Goal: Task Accomplishment & Management: Use online tool/utility

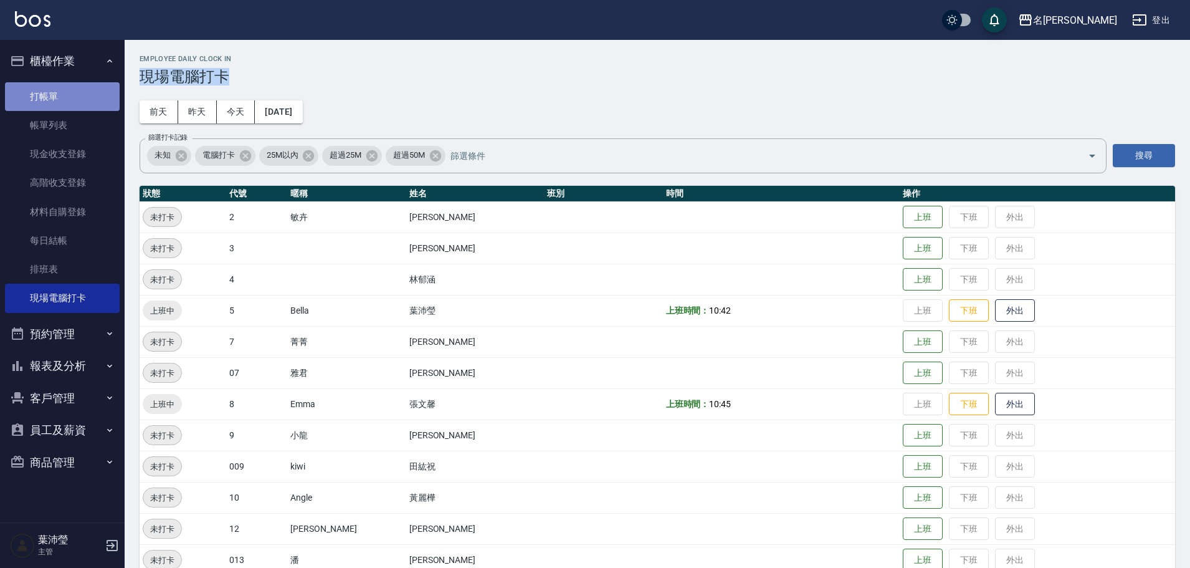
click at [69, 89] on link "打帳單" at bounding box center [62, 96] width 115 height 29
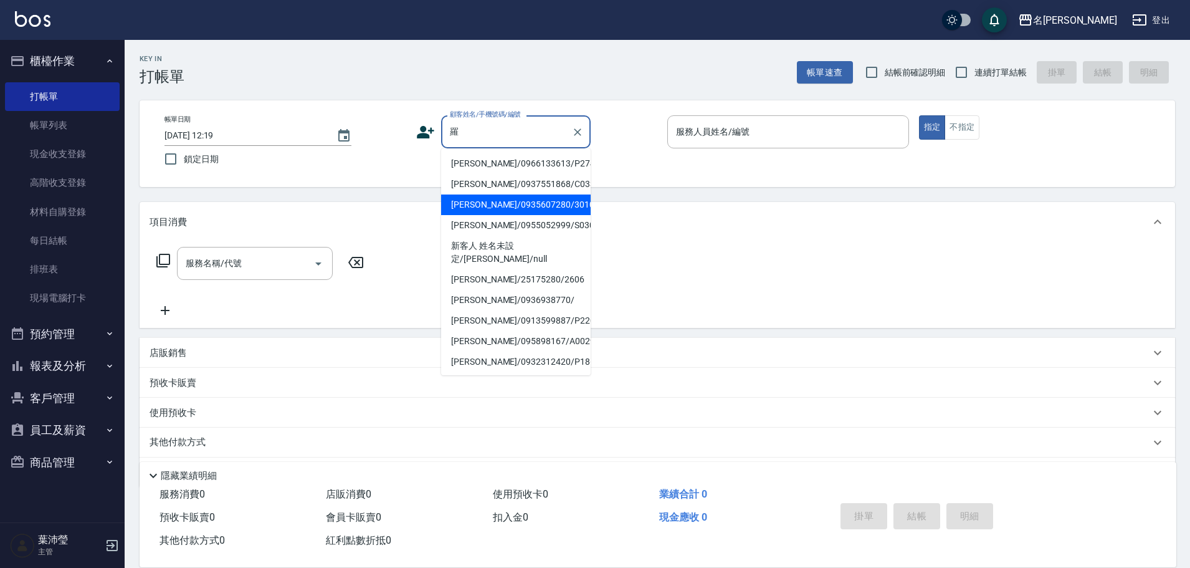
click at [505, 203] on li "[PERSON_NAME]/0935607280/3010" at bounding box center [516, 204] width 150 height 21
type input "[PERSON_NAME]/0935607280/3010"
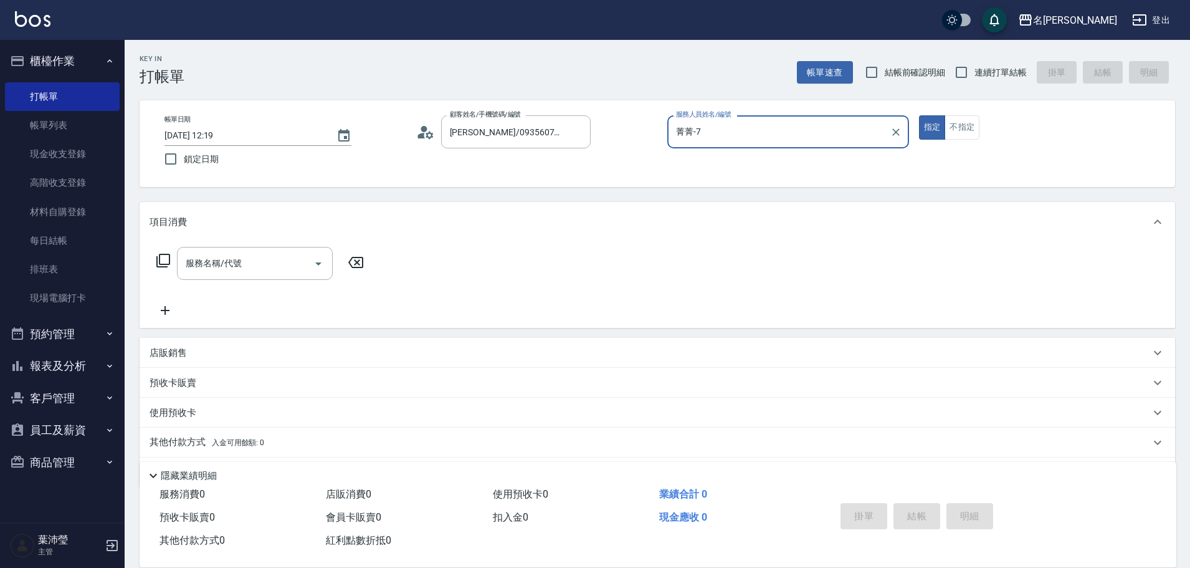
click at [761, 128] on input "菁菁-7" at bounding box center [779, 132] width 212 height 22
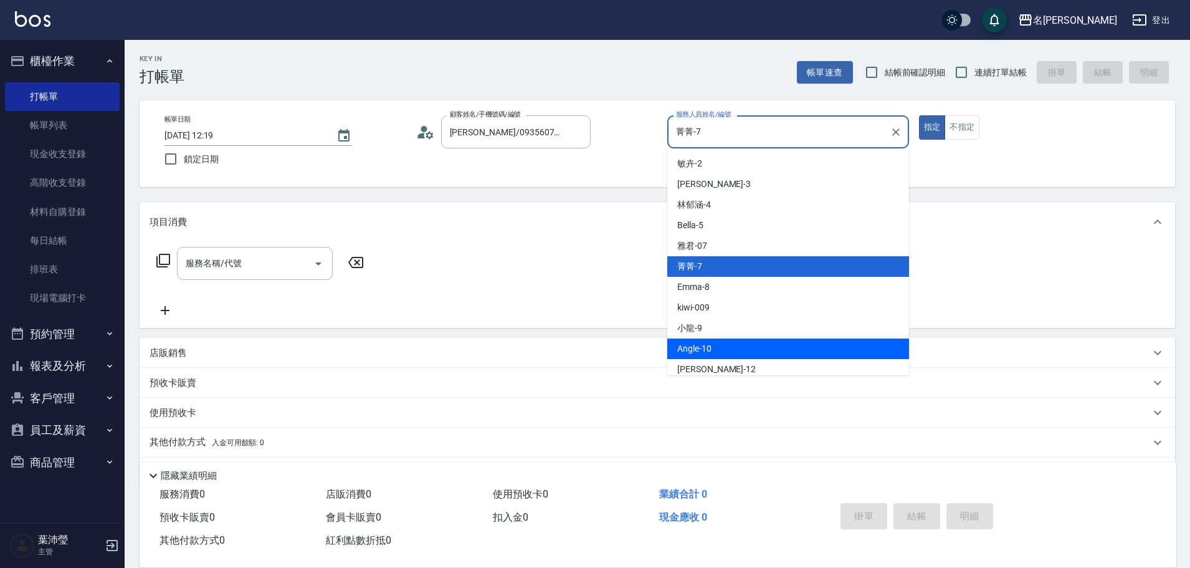
click at [712, 344] on div "Angle -10" at bounding box center [788, 348] width 242 height 21
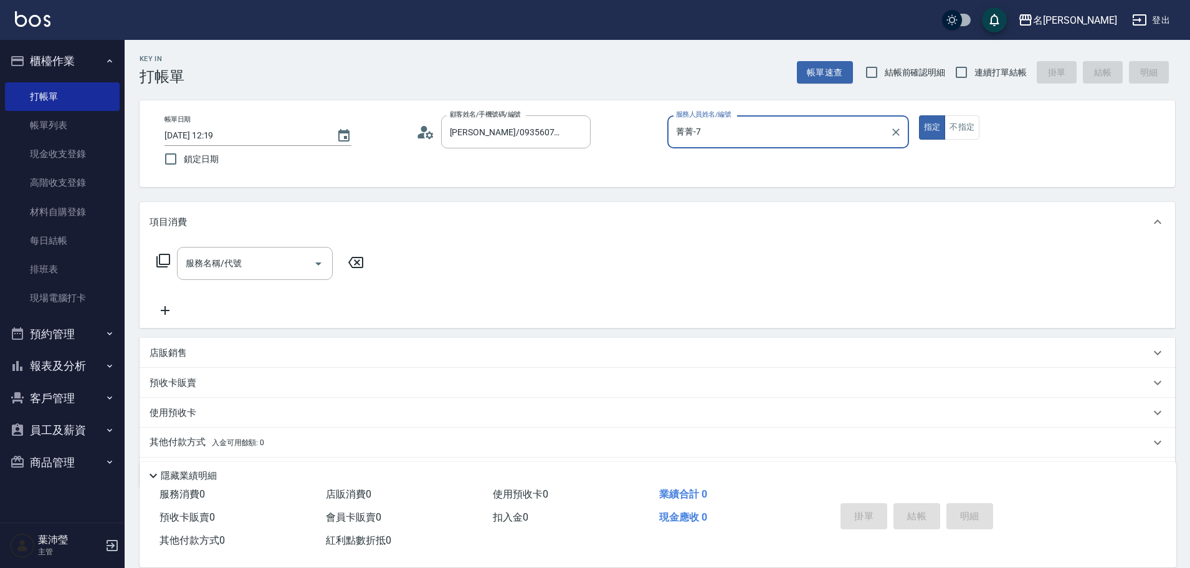
type input "Angle-10"
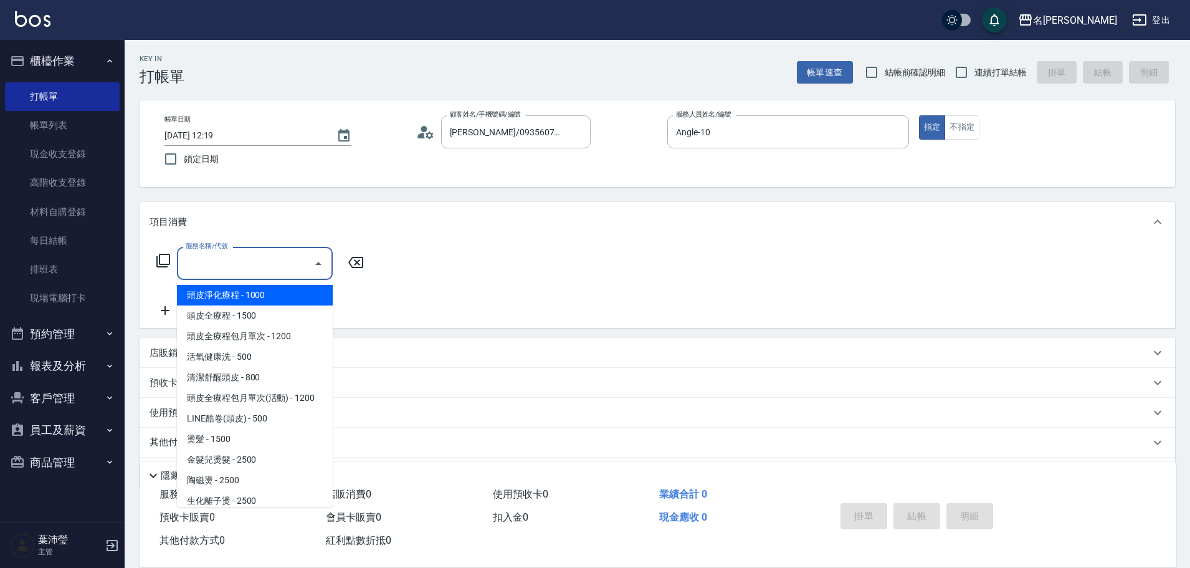
click at [270, 257] on input "服務名稱/代號" at bounding box center [246, 263] width 126 height 22
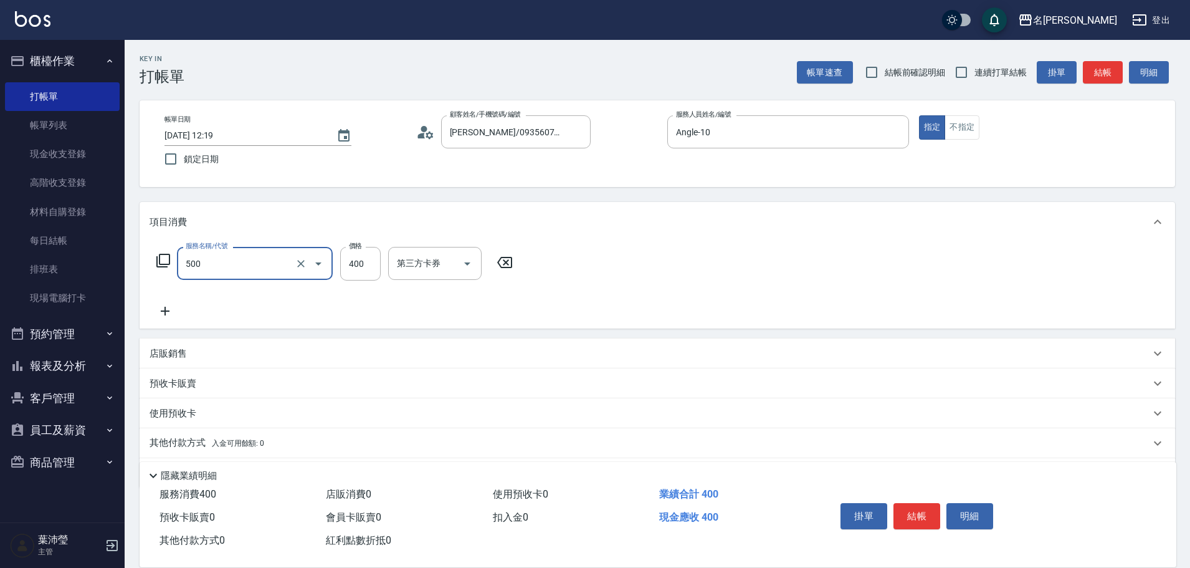
type input "洗髮(A級)(500)"
type input "1"
